Goal: Transaction & Acquisition: Download file/media

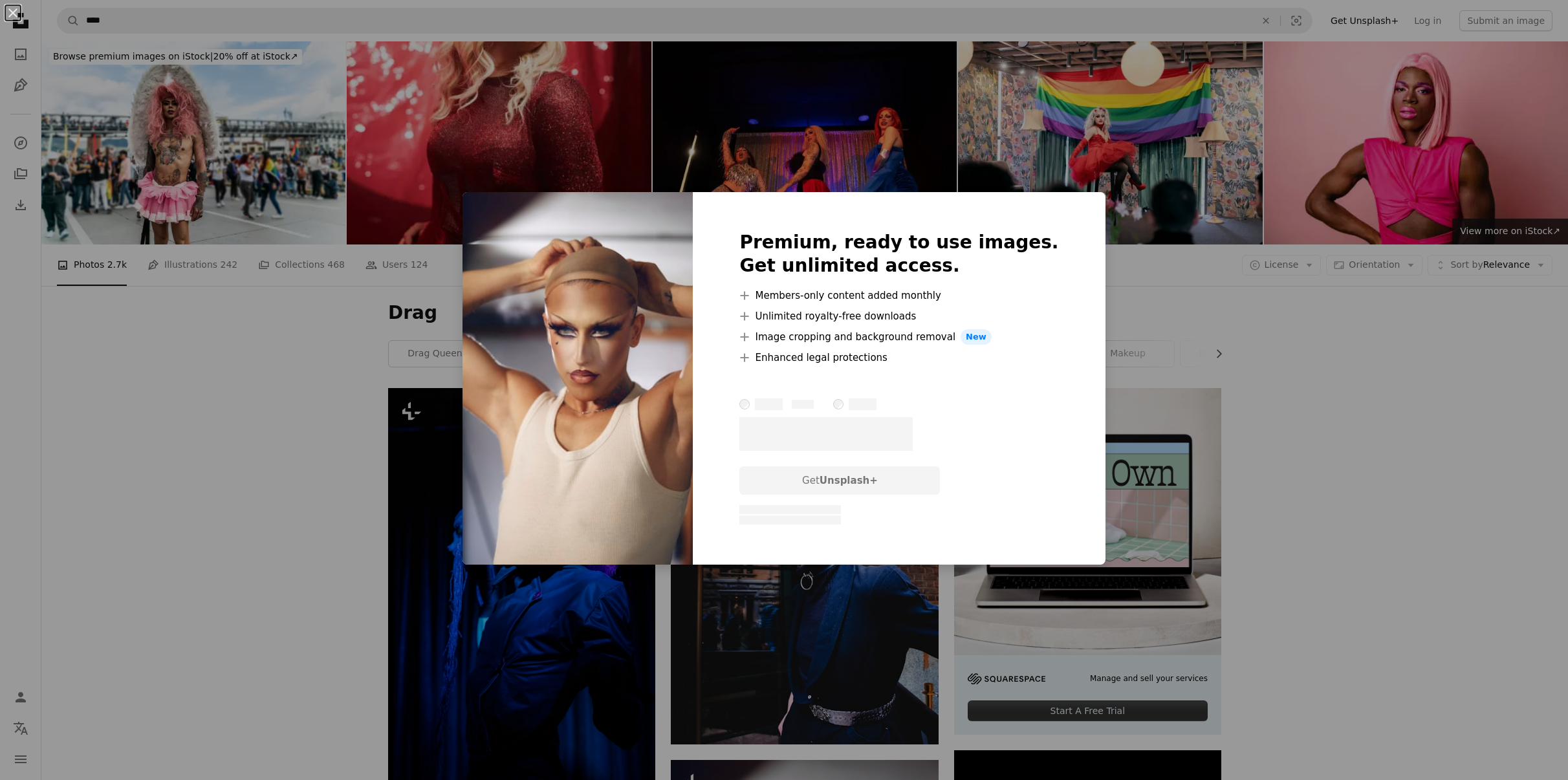
scroll to position [517, 0]
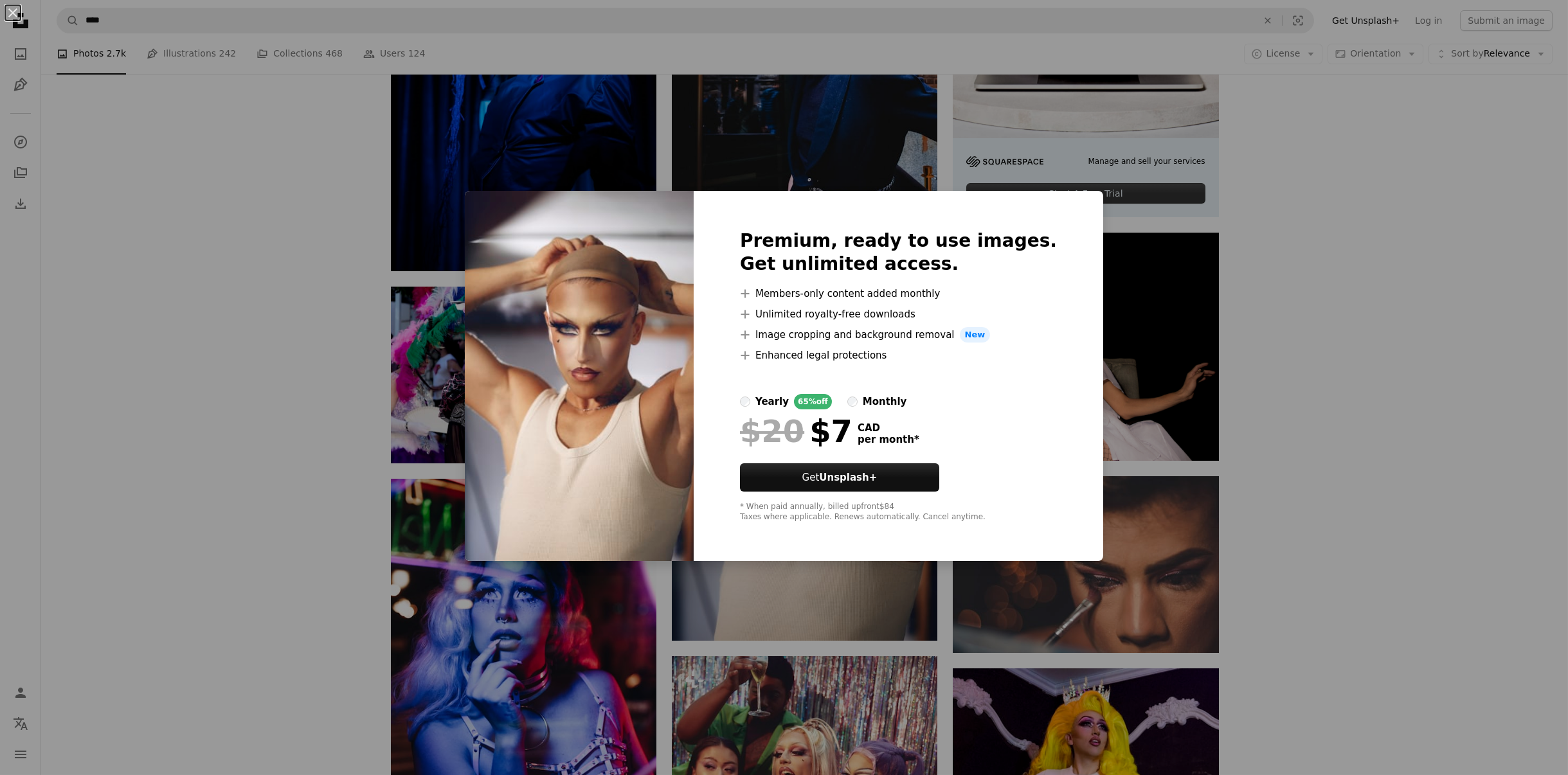
click at [1272, 286] on div "An X shape Premium, ready to use images. Get unlimited access. A plus sign Memb…" at bounding box center [784, 388] width 1568 height 775
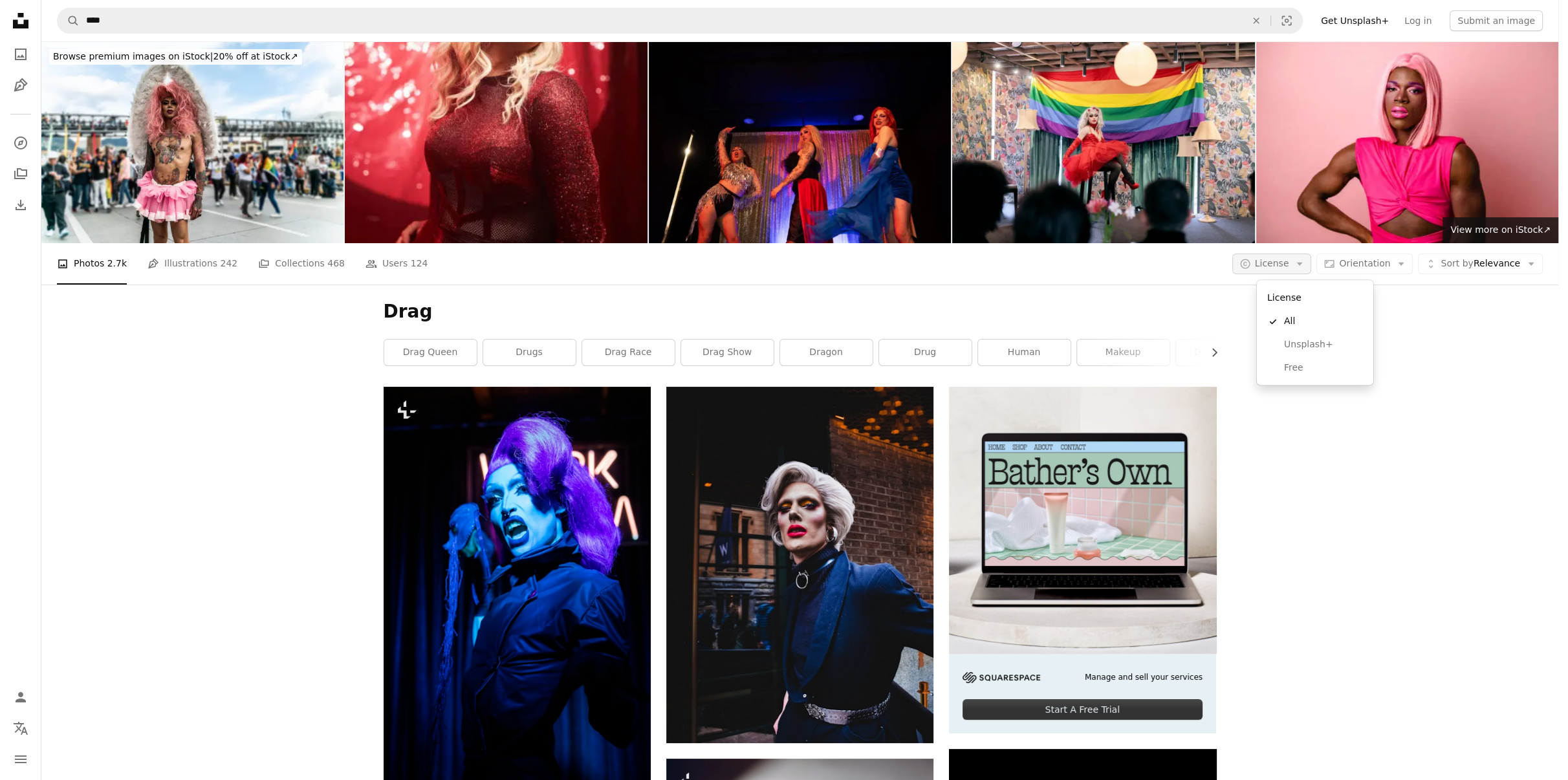
click at [1303, 265] on icon "button" at bounding box center [1300, 264] width 6 height 3
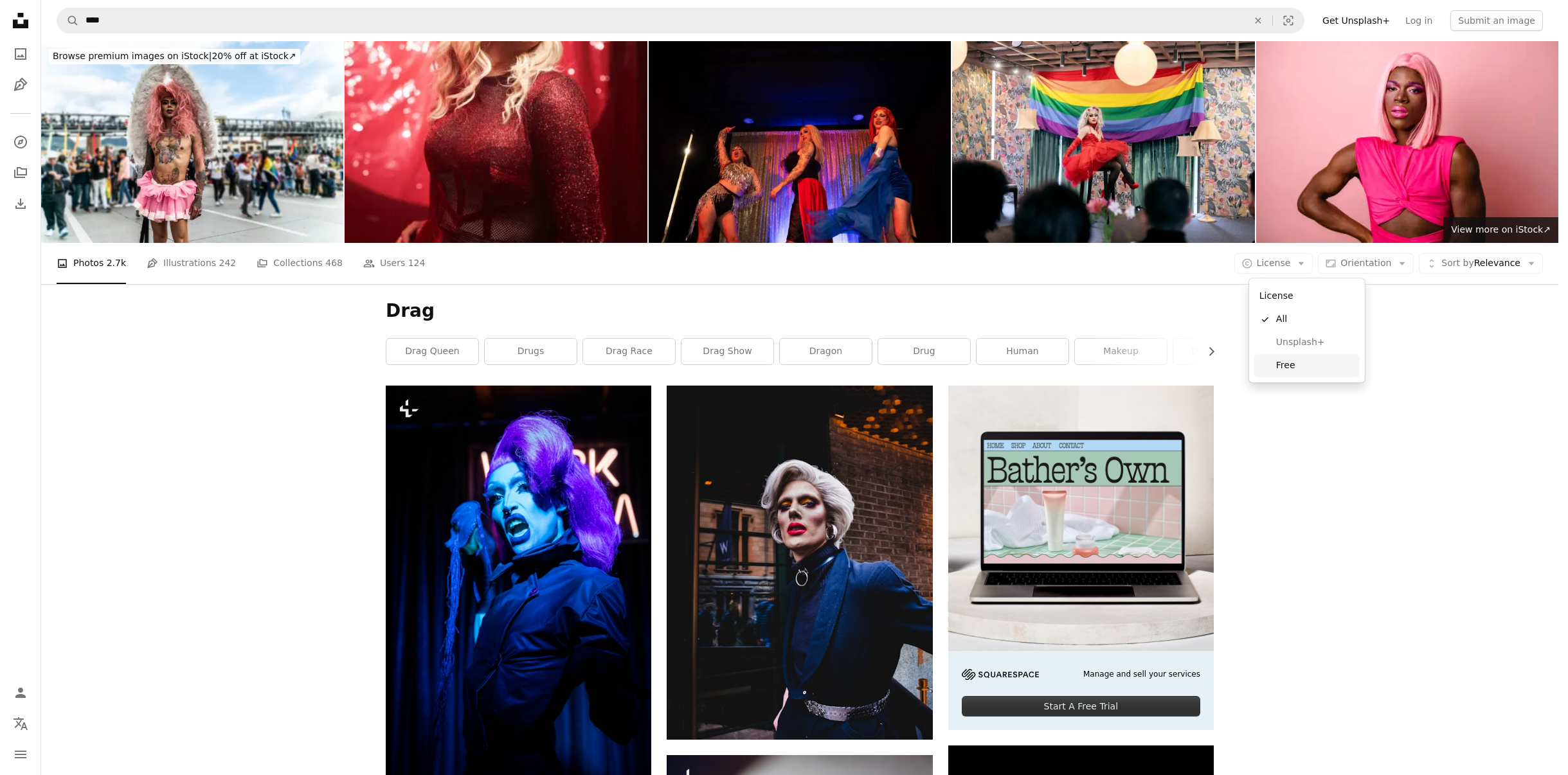
click at [1298, 358] on link "Free" at bounding box center [1306, 365] width 105 height 23
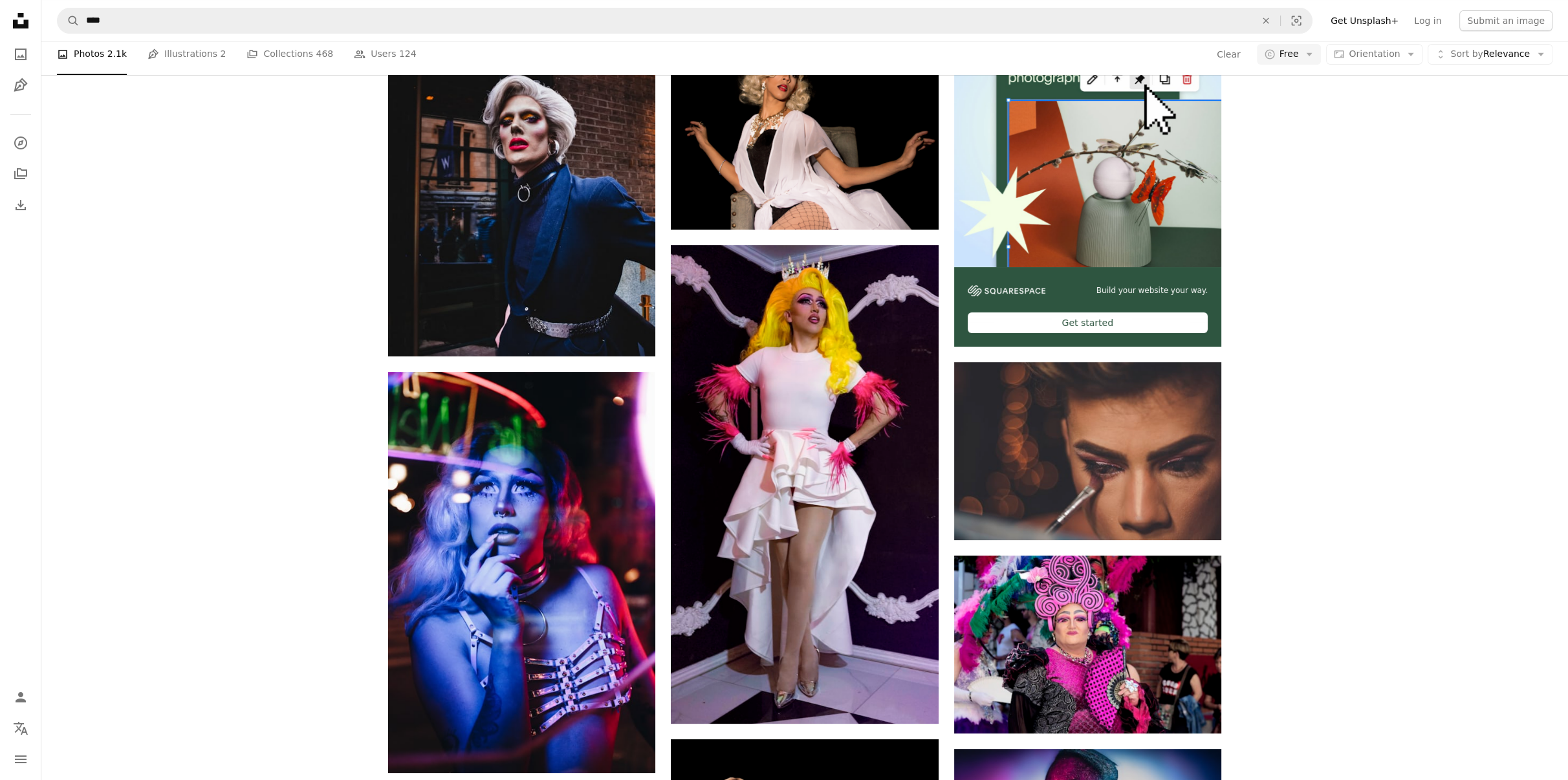
scroll to position [517, 0]
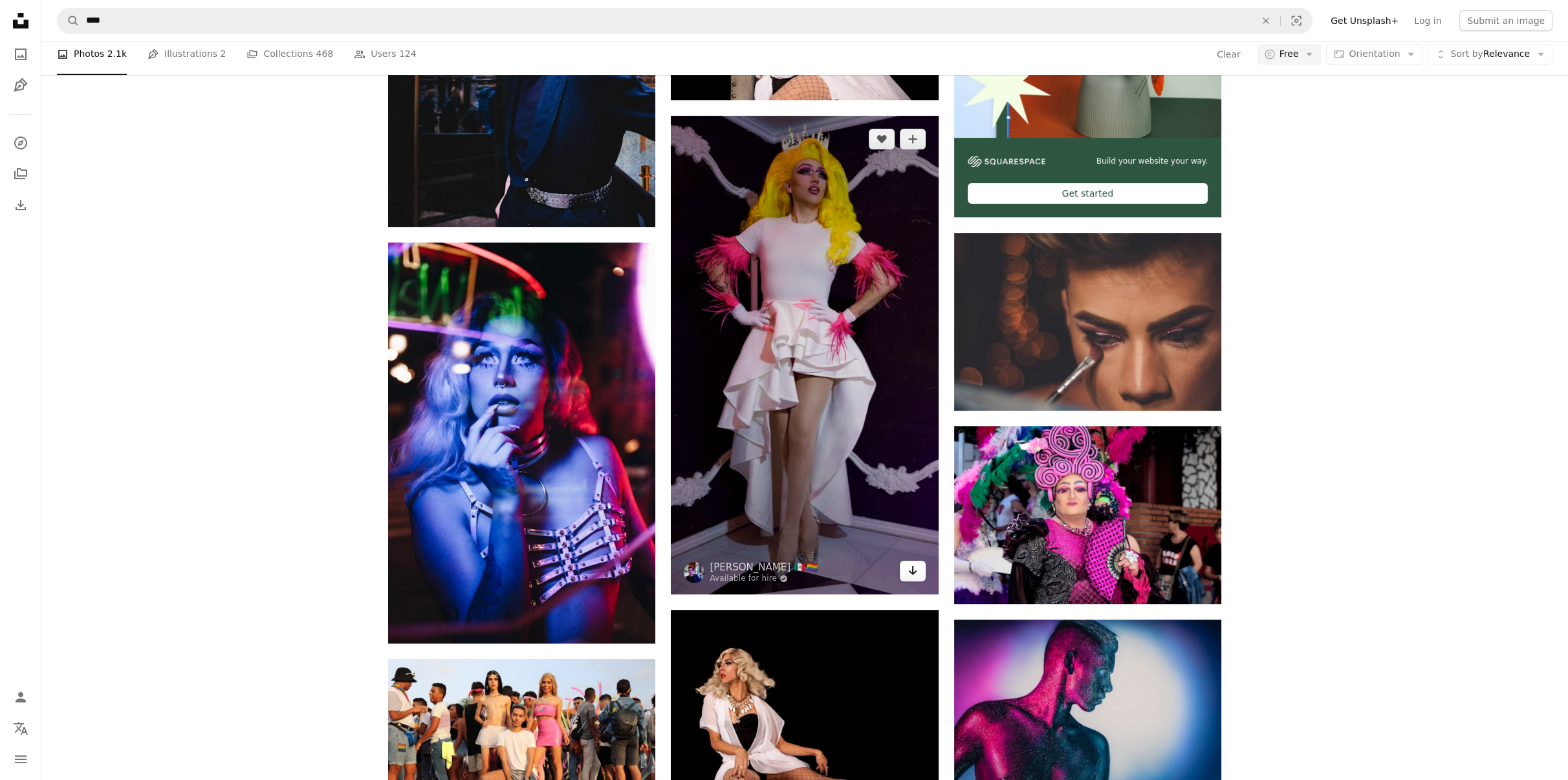
click at [910, 568] on icon "Arrow pointing down" at bounding box center [912, 571] width 10 height 15
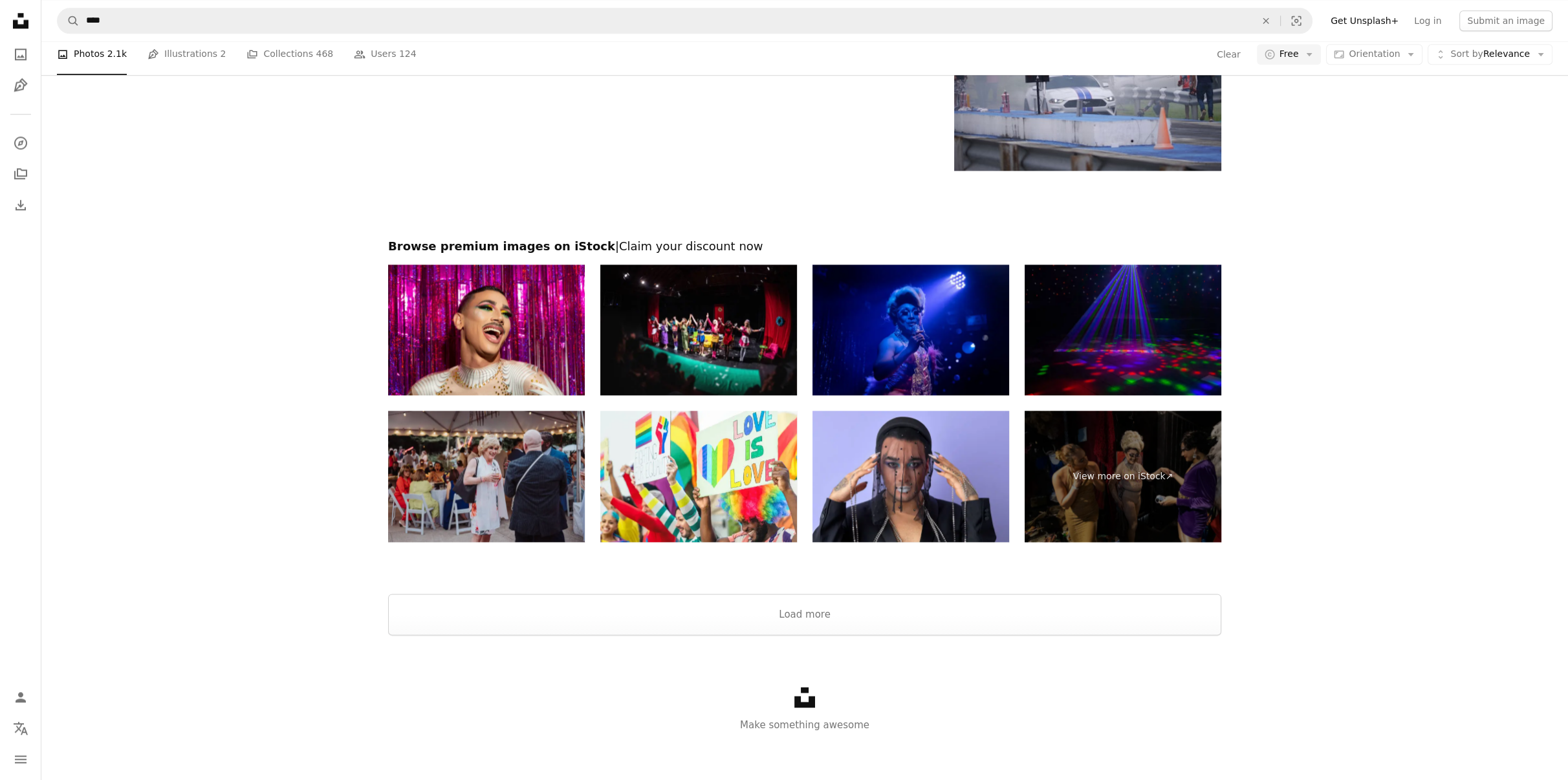
scroll to position [2513, 0]
